Goal: Transaction & Acquisition: Download file/media

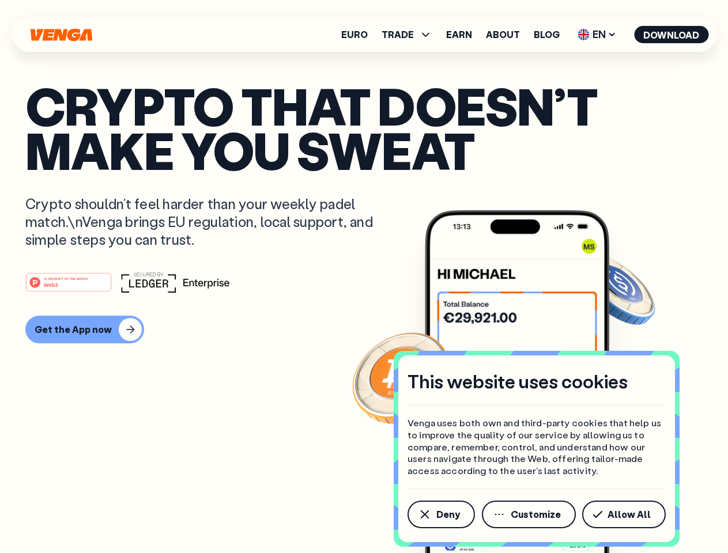
click at [364, 277] on div "#1 PRODUCT OF THE MONTH Web3" at bounding box center [363, 282] width 677 height 21
click at [440, 515] on span "Deny" at bounding box center [448, 514] width 24 height 9
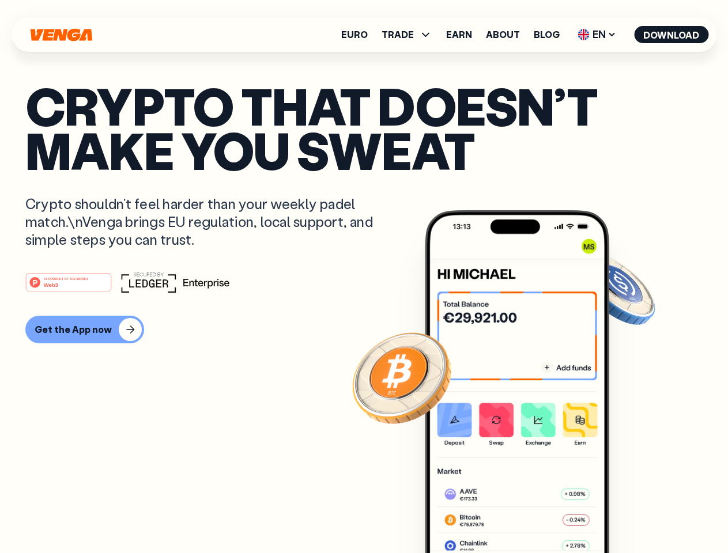
click at [530, 515] on img at bounding box center [517, 403] width 184 height 386
click at [626, 515] on article "Crypto that doesn’t make you sweat Crypto shouldn’t feel harder than your weekl…" at bounding box center [363, 300] width 677 height 432
click at [410, 35] on span "TRADE" at bounding box center [398, 34] width 32 height 9
click at [597, 35] on span "EN" at bounding box center [597, 34] width 47 height 18
click at [671, 35] on button "Download" at bounding box center [671, 34] width 74 height 17
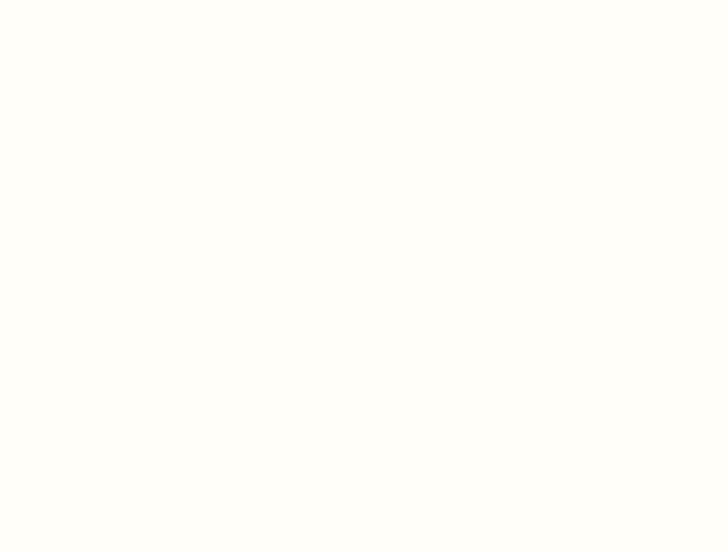
click at [364, 0] on html "This website uses cookies Venga uses both own and third-party cookies that help…" at bounding box center [364, 0] width 728 height 0
click at [83, 0] on html "This website uses cookies Venga uses both own and third-party cookies that help…" at bounding box center [364, 0] width 728 height 0
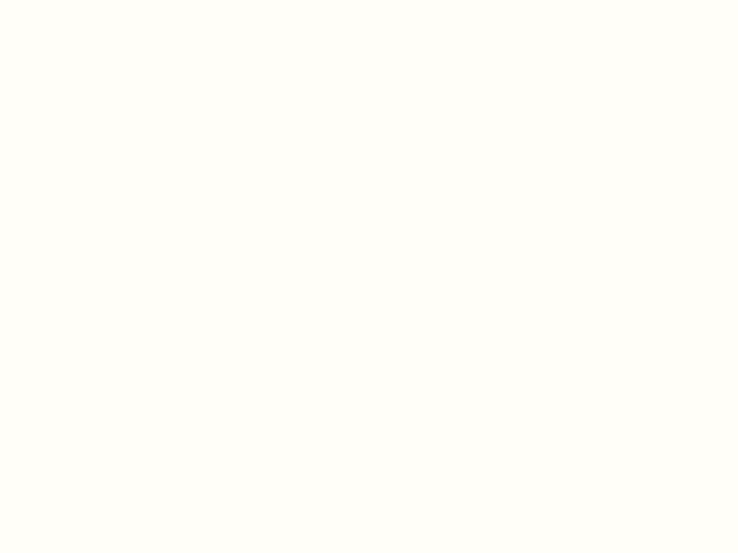
click at [70, 0] on html "This website uses cookies Venga uses both own and third-party cookies that help…" at bounding box center [369, 0] width 738 height 0
